Goal: Task Accomplishment & Management: Manage account settings

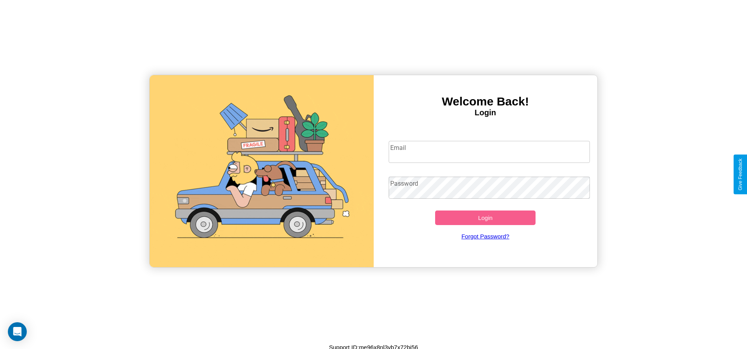
click at [489, 152] on input "Email" at bounding box center [488, 152] width 201 height 22
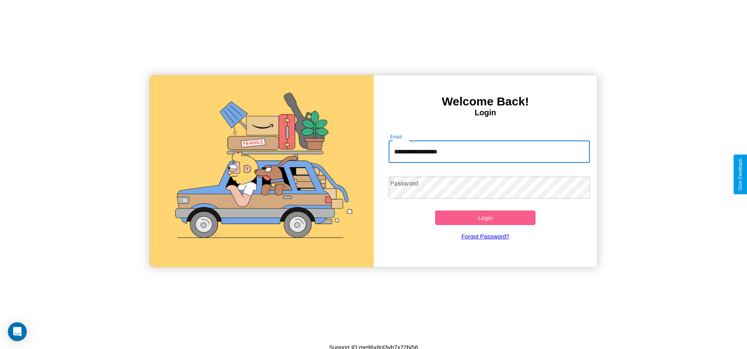
type input "**********"
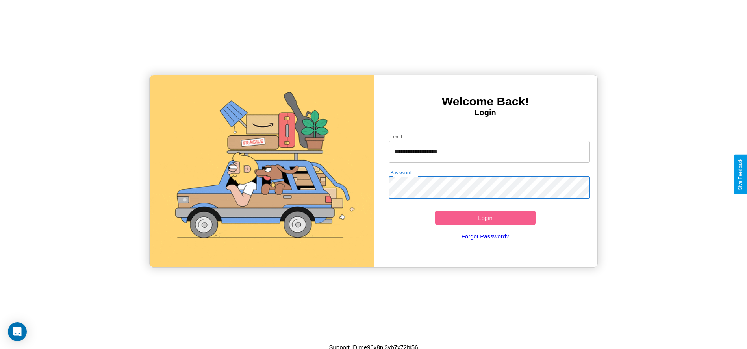
click at [485, 218] on button "Login" at bounding box center [485, 218] width 101 height 15
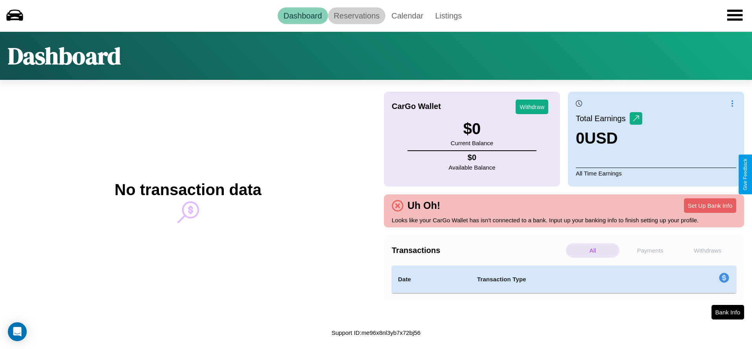
click at [357, 15] on link "Reservations" at bounding box center [357, 15] width 58 height 17
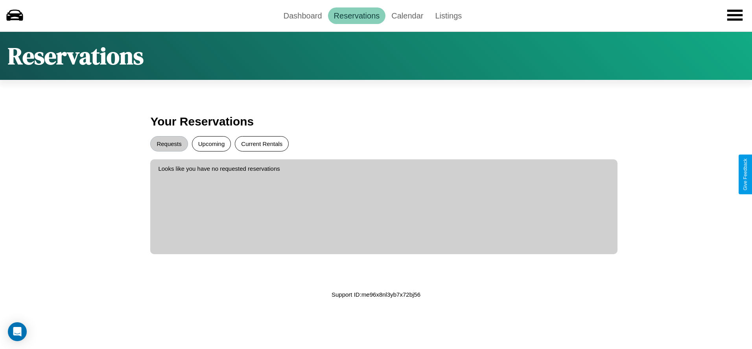
click at [262, 144] on button "Current Rentals" at bounding box center [262, 143] width 54 height 15
click at [169, 144] on button "Requests" at bounding box center [168, 143] width 37 height 15
click at [407, 15] on link "Calendar" at bounding box center [408, 15] width 44 height 17
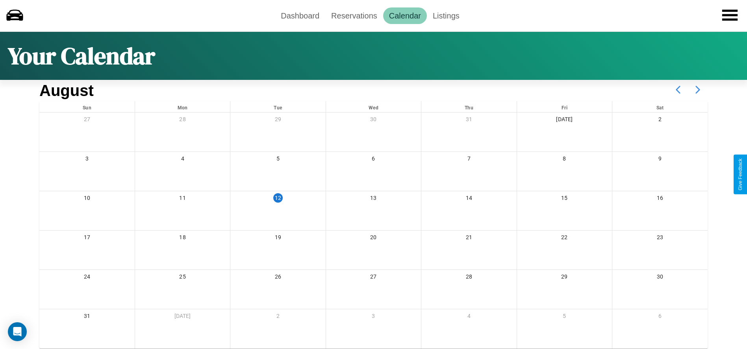
click at [697, 90] on icon at bounding box center [698, 90] width 20 height 20
